Goal: Task Accomplishment & Management: Complete application form

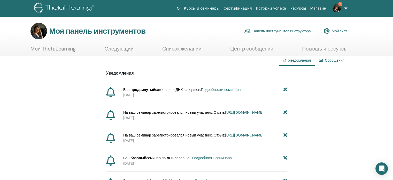
click at [217, 89] on font "Подробности семинара" at bounding box center [221, 89] width 40 height 5
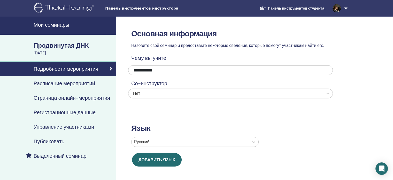
click at [48, 126] on font "Управление участниками" at bounding box center [64, 126] width 60 height 7
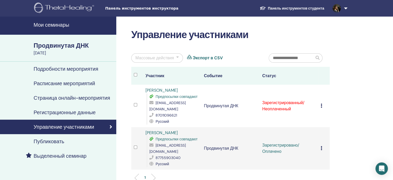
click at [322, 104] on icon at bounding box center [322, 105] width 2 height 4
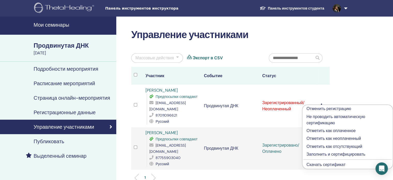
click at [329, 131] on font "Отметить как оплаченное" at bounding box center [331, 130] width 49 height 5
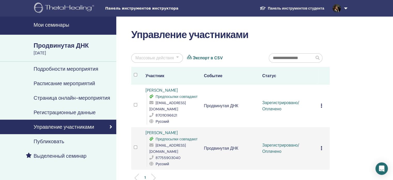
click at [62, 25] on font "Мои семинары" at bounding box center [52, 24] width 36 height 7
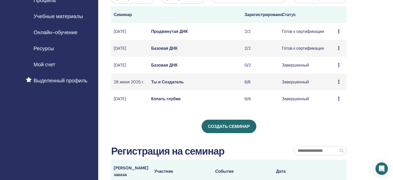
scroll to position [73, 0]
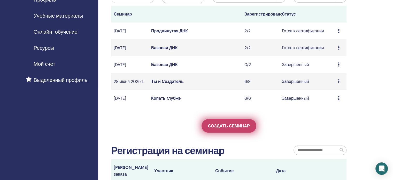
click at [247, 132] on link "Создать семинар" at bounding box center [229, 125] width 55 height 13
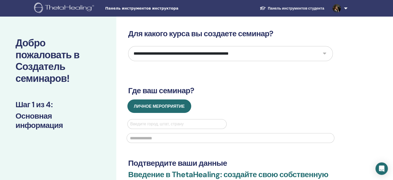
click at [268, 56] on select "**********" at bounding box center [230, 53] width 205 height 15
select select "**"
click at [128, 46] on select "**********" at bounding box center [230, 53] width 205 height 15
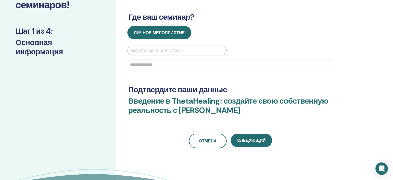
scroll to position [57, 0]
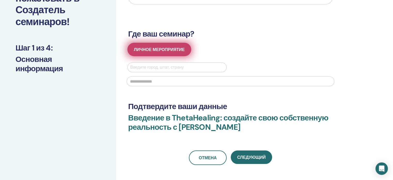
click at [159, 52] on button "Личное мероприятие" at bounding box center [159, 49] width 64 height 13
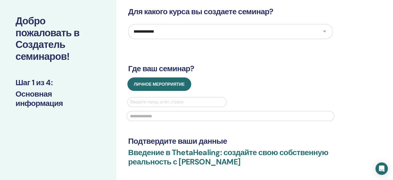
scroll to position [22, 0]
click at [193, 101] on div at bounding box center [177, 101] width 94 height 7
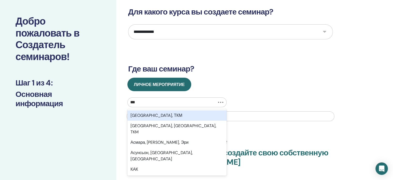
type input "****"
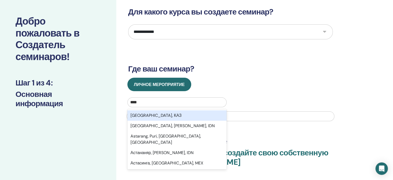
click at [174, 117] on div "Астана, КАЗ" at bounding box center [176, 115] width 99 height 10
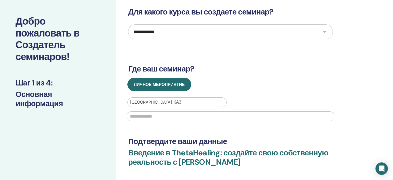
click at [223, 118] on input "text" at bounding box center [231, 116] width 208 height 10
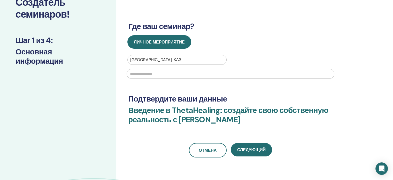
scroll to position [65, 0]
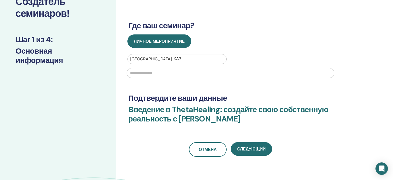
click at [259, 77] on input "text" at bounding box center [231, 73] width 208 height 10
type input "*"
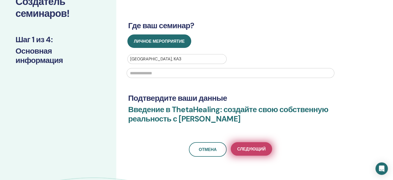
click at [261, 146] on font "Следующий" at bounding box center [251, 148] width 28 height 5
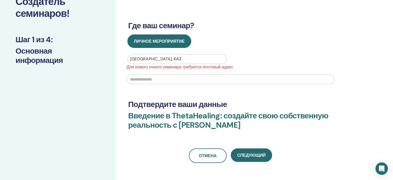
click at [212, 81] on input "text" at bounding box center [231, 79] width 208 height 10
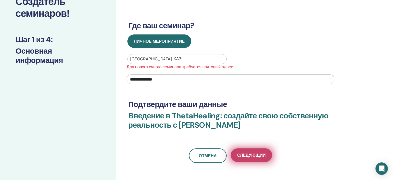
type input "**********"
click at [258, 150] on button "Следующий" at bounding box center [251, 154] width 41 height 13
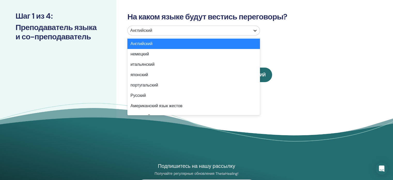
click at [255, 32] on icon at bounding box center [255, 30] width 5 height 5
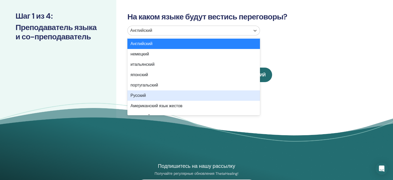
click at [215, 95] on div "Русский" at bounding box center [193, 95] width 133 height 10
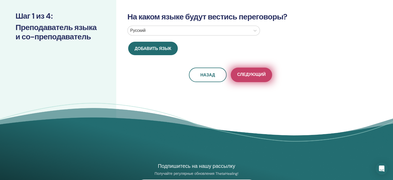
click at [254, 73] on font "Следующий" at bounding box center [251, 74] width 28 height 5
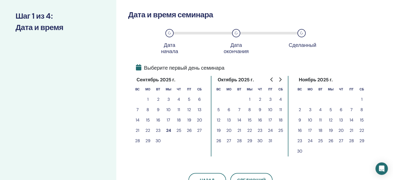
click at [178, 131] on font "25" at bounding box center [179, 129] width 5 height 5
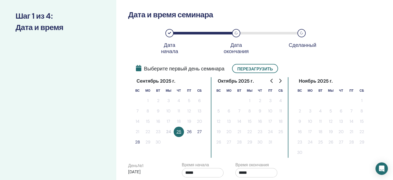
click at [189, 132] on font "26" at bounding box center [189, 131] width 5 height 5
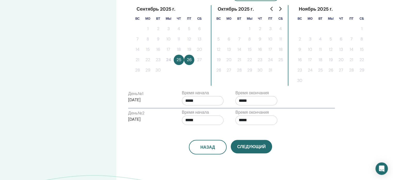
scroll to position [137, 0]
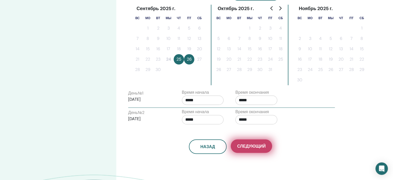
click at [257, 148] on font "Следующий" at bounding box center [251, 145] width 28 height 5
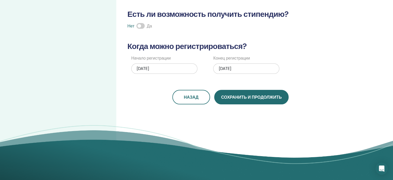
click at [273, 100] on button "Сохранить и продолжить" at bounding box center [251, 97] width 74 height 14
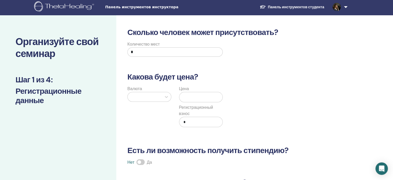
scroll to position [1, 0]
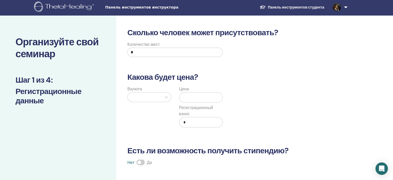
click at [210, 50] on input "*" at bounding box center [174, 52] width 95 height 9
type input "*"
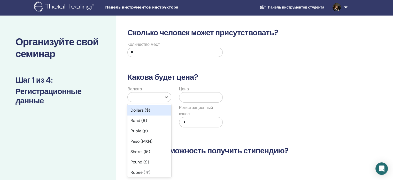
scroll to position [5, 0]
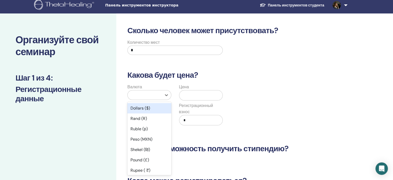
click at [145, 98] on div at bounding box center [145, 94] width 34 height 9
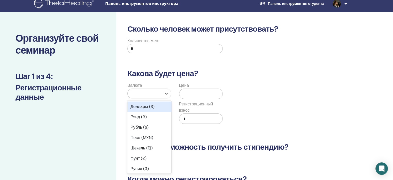
click at [143, 107] on font "Доллары ($)" at bounding box center [143, 106] width 24 height 5
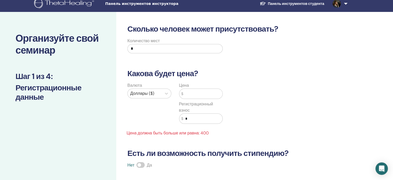
click at [193, 94] on input "text" at bounding box center [202, 94] width 39 height 10
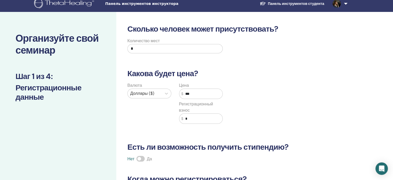
type input "***"
click at [200, 122] on input "*" at bounding box center [202, 118] width 39 height 10
click at [188, 118] on input "***" at bounding box center [202, 118] width 39 height 10
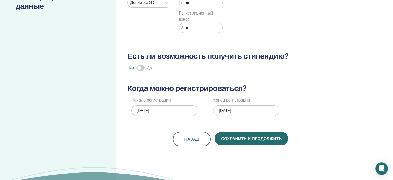
scroll to position [97, 0]
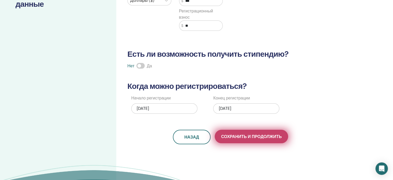
type input "**"
click at [274, 140] on button "Сохранить и продолжить" at bounding box center [251, 135] width 73 height 13
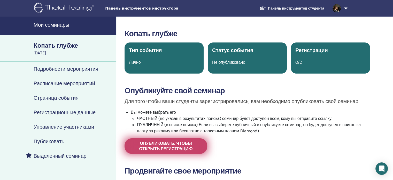
click at [191, 153] on link "Опубликовать, чтобы открыть регистрацию" at bounding box center [166, 146] width 83 height 16
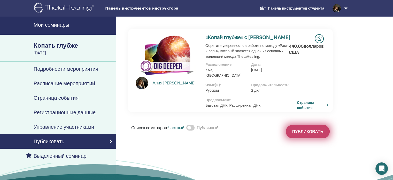
click at [312, 129] on button "Публиковать" at bounding box center [308, 131] width 44 height 13
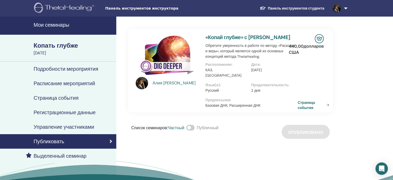
click at [311, 100] on font "Страница события" at bounding box center [306, 105] width 17 height 10
click at [300, 102] on font "Страница события" at bounding box center [306, 105] width 17 height 10
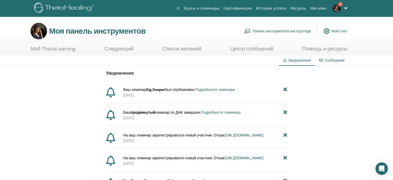
click at [213, 5] on link "Курсы и семинары" at bounding box center [202, 9] width 40 height 10
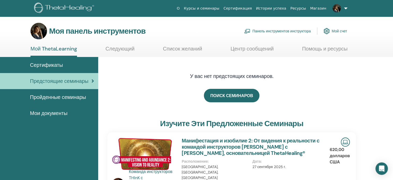
click at [301, 31] on font "Панель инструментов инструктора" at bounding box center [282, 31] width 58 height 5
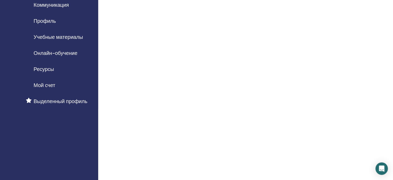
scroll to position [35, 0]
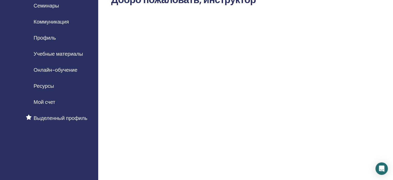
click at [51, 6] on font "Семинары" at bounding box center [46, 5] width 25 height 7
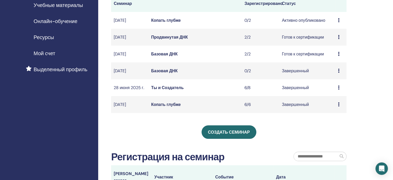
scroll to position [85, 0]
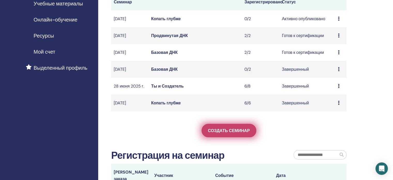
click at [217, 133] on font "Создать семинар" at bounding box center [229, 130] width 42 height 5
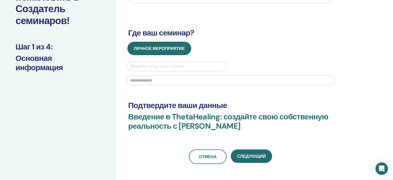
scroll to position [58, 0]
click at [197, 66] on div at bounding box center [177, 65] width 94 height 7
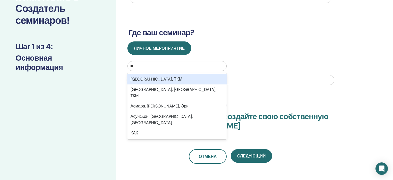
type input "***"
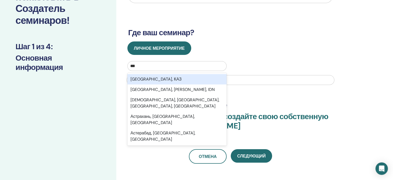
click at [165, 76] on div "[GEOGRAPHIC_DATA], КАЗ" at bounding box center [176, 79] width 99 height 10
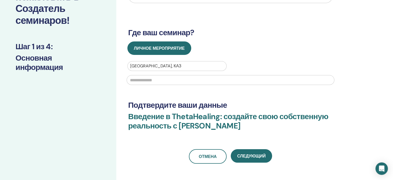
click at [166, 80] on input "text" at bounding box center [231, 80] width 208 height 10
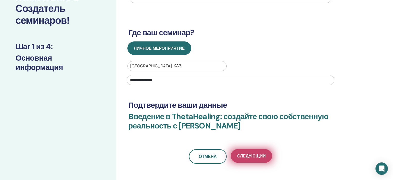
type input "**********"
click at [258, 156] on font "Следующий" at bounding box center [251, 155] width 28 height 5
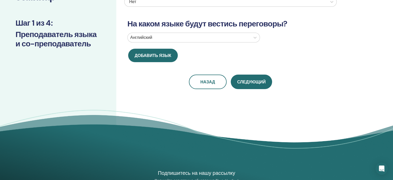
click at [249, 34] on div "Английский" at bounding box center [189, 37] width 123 height 9
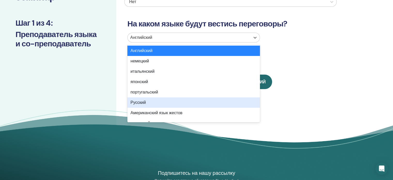
click at [206, 98] on div "Русский" at bounding box center [193, 102] width 133 height 10
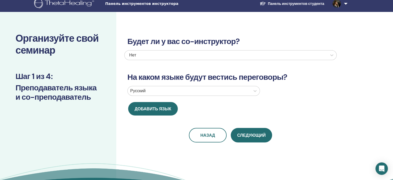
scroll to position [3, 0]
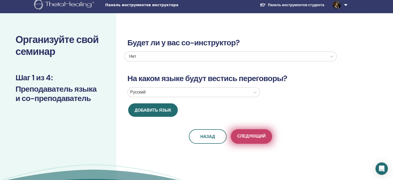
click at [257, 142] on button "Следующий" at bounding box center [251, 136] width 41 height 14
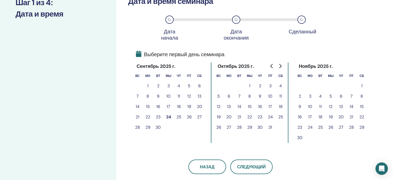
scroll to position [79, 0]
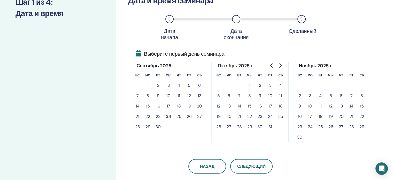
click at [198, 117] on font "27" at bounding box center [199, 115] width 5 height 5
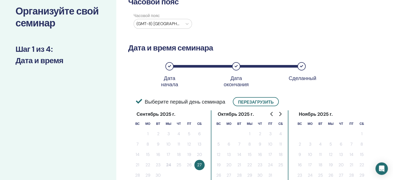
scroll to position [18, 0]
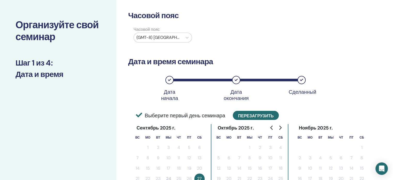
click at [246, 115] on font "Перезагрузить" at bounding box center [255, 115] width 35 height 5
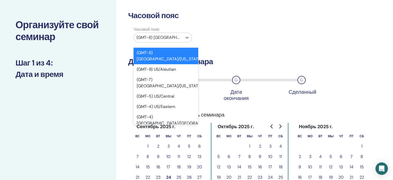
click at [167, 36] on div at bounding box center [157, 37] width 43 height 7
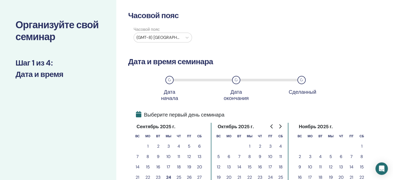
click at [282, 52] on div "Часовой пояс Часовой пояс (GMT-8) США/Аляска Дата и время семинара Дата начала …" at bounding box center [230, 122] width 205 height 223
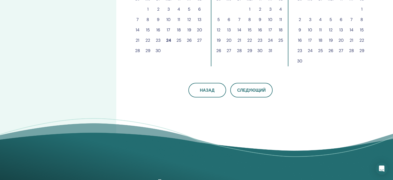
scroll to position [156, 0]
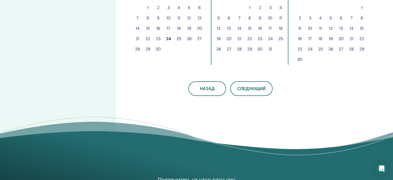
click at [201, 37] on font "27" at bounding box center [199, 38] width 5 height 5
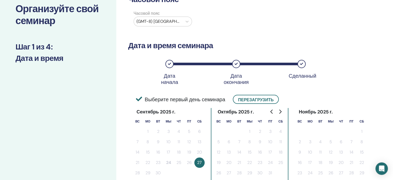
scroll to position [19, 0]
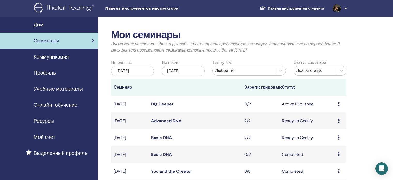
scroll to position [85, 0]
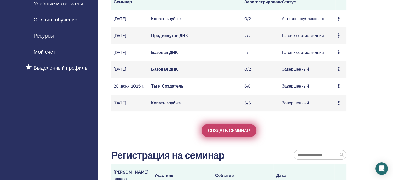
click at [236, 137] on link "Создать семинар" at bounding box center [229, 130] width 55 height 13
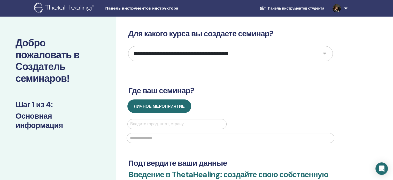
click at [244, 52] on select "**********" at bounding box center [230, 53] width 205 height 15
select select "****"
click at [128, 46] on select "**********" at bounding box center [230, 53] width 205 height 15
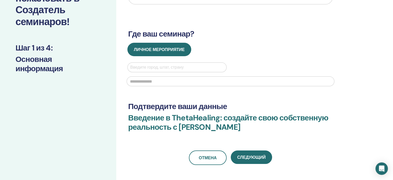
scroll to position [60, 0]
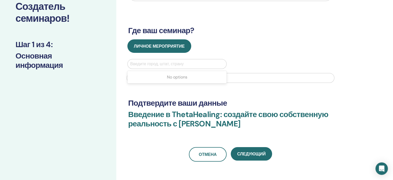
click at [205, 66] on div at bounding box center [177, 63] width 94 height 7
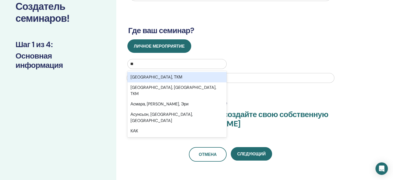
type input "***"
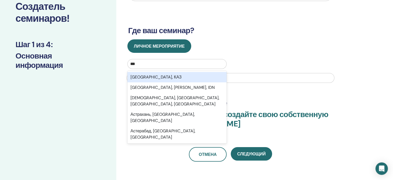
click at [197, 75] on div "[GEOGRAPHIC_DATA], КАЗ" at bounding box center [176, 77] width 99 height 10
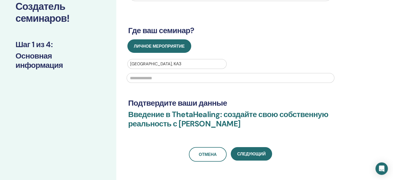
click at [201, 81] on input "text" at bounding box center [231, 78] width 208 height 10
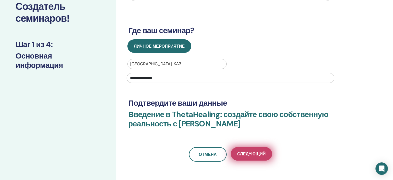
type input "**********"
click at [255, 159] on button "Следующий" at bounding box center [251, 153] width 41 height 13
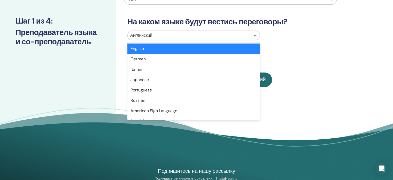
click at [248, 35] on div "Английский" at bounding box center [189, 35] width 123 height 9
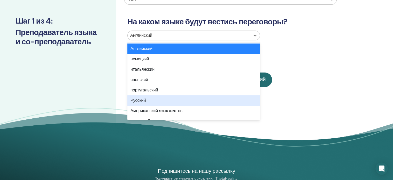
click at [233, 97] on div "Русский" at bounding box center [193, 100] width 133 height 10
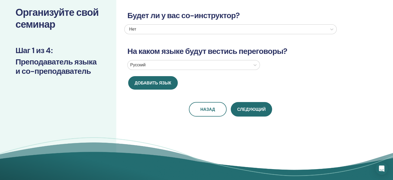
scroll to position [0, 0]
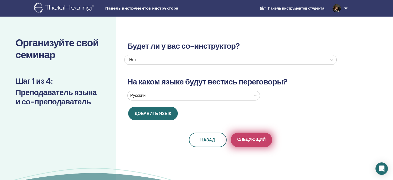
click at [259, 140] on font "Следующий" at bounding box center [251, 138] width 28 height 5
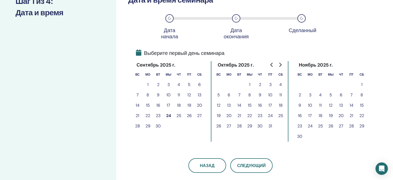
scroll to position [96, 0]
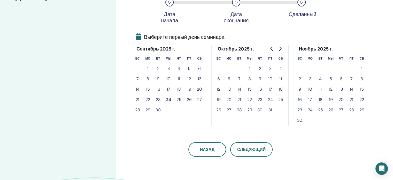
click at [202, 99] on font "27" at bounding box center [199, 99] width 5 height 5
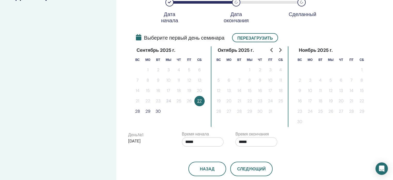
click at [136, 111] on font "28" at bounding box center [137, 110] width 5 height 5
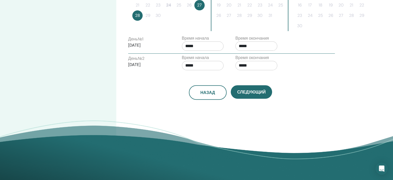
scroll to position [198, 0]
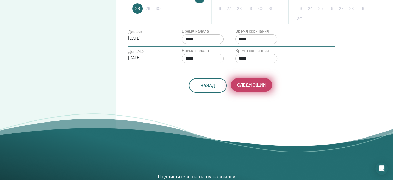
click at [257, 85] on font "Следующий" at bounding box center [251, 84] width 28 height 5
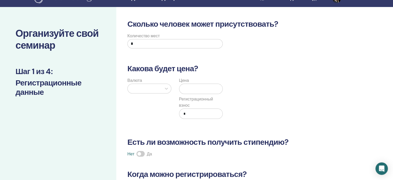
scroll to position [10, 0]
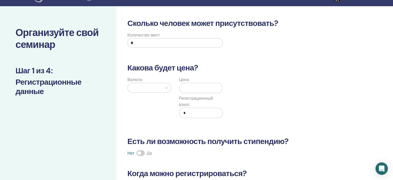
click at [152, 45] on input "*" at bounding box center [174, 42] width 95 height 9
type input "*"
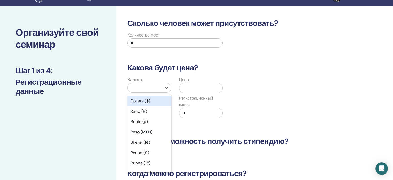
click at [159, 88] on div at bounding box center [144, 87] width 29 height 7
click at [159, 98] on div "Доллары ($)" at bounding box center [149, 101] width 44 height 10
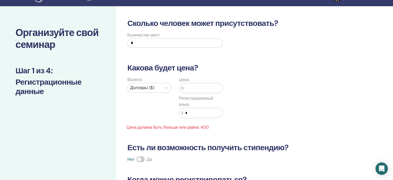
click at [195, 90] on input "text" at bounding box center [202, 88] width 39 height 10
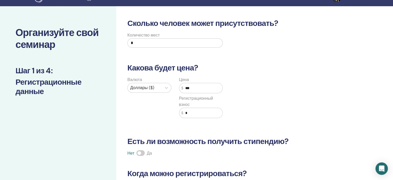
type input "***"
click at [205, 113] on input "*" at bounding box center [202, 113] width 39 height 10
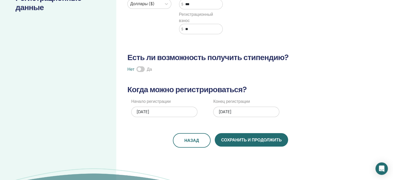
scroll to position [95, 0]
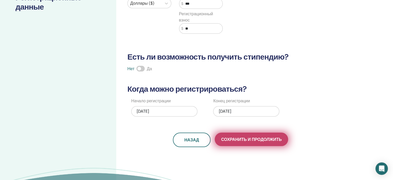
type input "**"
click at [275, 138] on font "Сохранить и продолжить" at bounding box center [251, 138] width 60 height 5
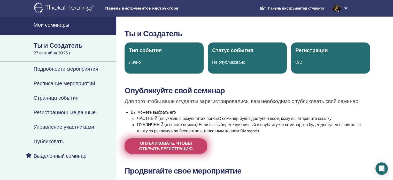
click at [153, 142] on font "Опубликовать, чтобы открыть регистрацию" at bounding box center [166, 145] width 54 height 11
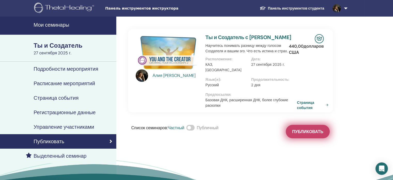
click at [307, 130] on button "Публиковать" at bounding box center [308, 131] width 44 height 13
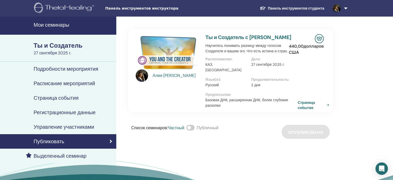
click at [307, 102] on font "Страница события" at bounding box center [306, 105] width 17 height 10
